Goal: Navigation & Orientation: Find specific page/section

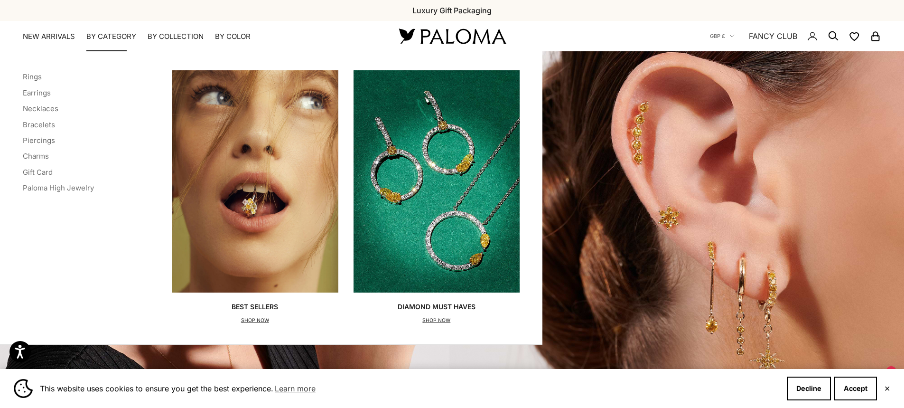
click at [419, 170] on img "Primary navigation" at bounding box center [437, 181] width 166 height 222
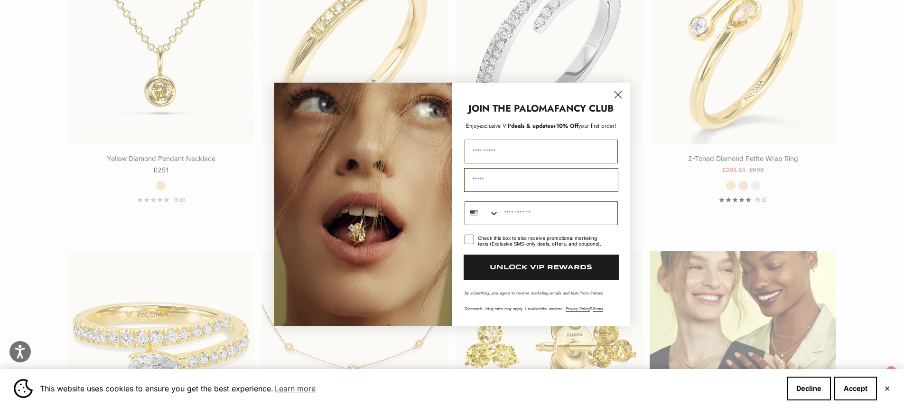
scroll to position [1348, 0]
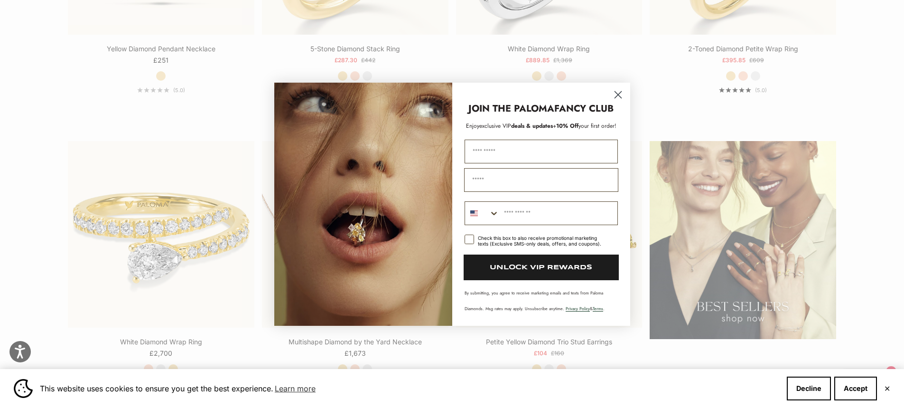
click at [619, 95] on circle "Close dialog" at bounding box center [618, 94] width 16 height 16
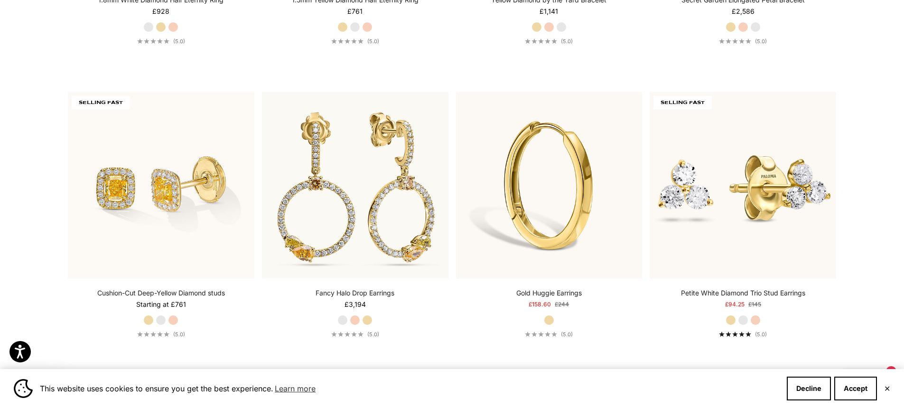
scroll to position [2861, 0]
